Goal: Task Accomplishment & Management: Manage account settings

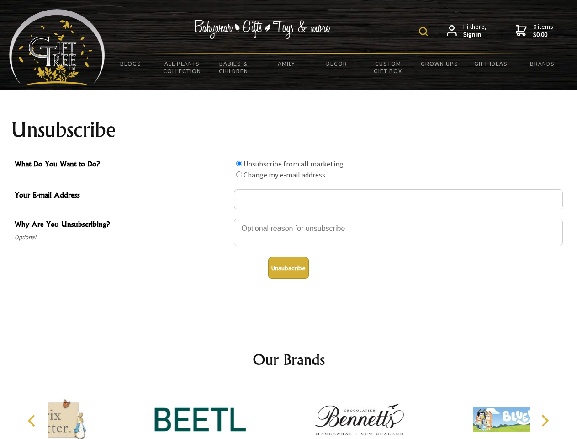
click at [425, 32] on img at bounding box center [423, 31] width 9 height 9
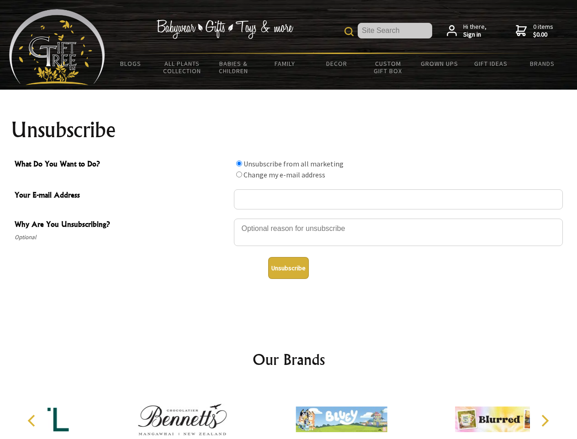
click at [289, 218] on div at bounding box center [398, 234] width 329 height 32
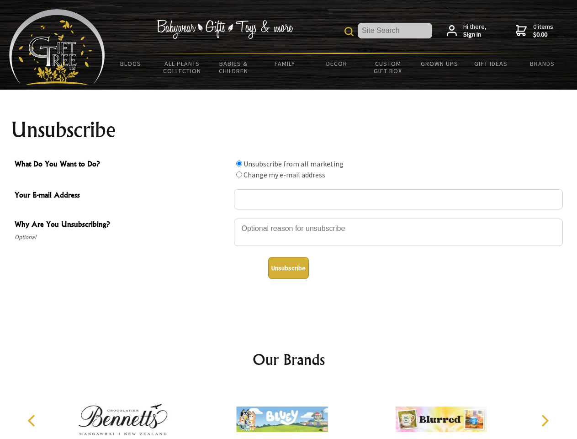
click at [239, 163] on input "What Do You Want to Do?" at bounding box center [239, 163] width 6 height 6
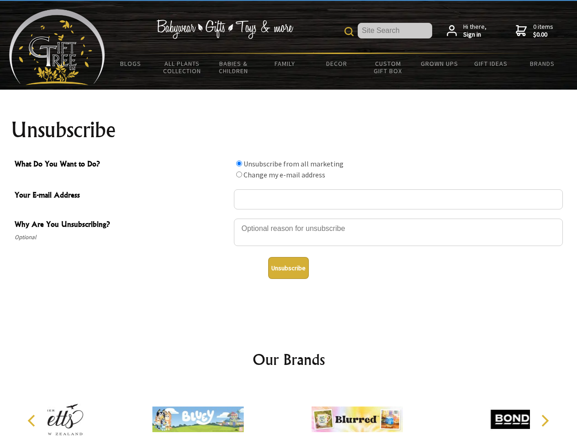
click at [239, 174] on input "What Do You Want to Do?" at bounding box center [239, 174] width 6 height 6
radio input "true"
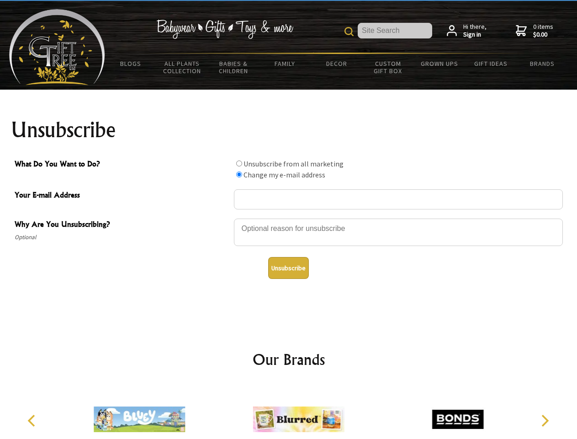
click at [288, 268] on button "Unsubscribe" at bounding box center [288, 268] width 41 height 22
click at [289, 412] on img at bounding box center [298, 419] width 91 height 69
click at [33, 421] on icon "Previous" at bounding box center [33, 421] width 12 height 12
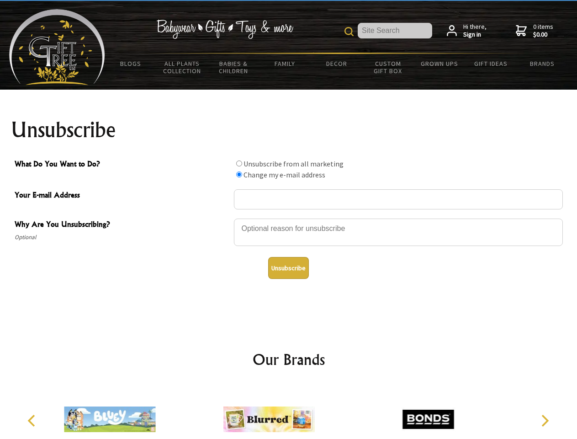
click at [545, 421] on icon "Next" at bounding box center [545, 421] width 12 height 12
